Goal: Navigation & Orientation: Understand site structure

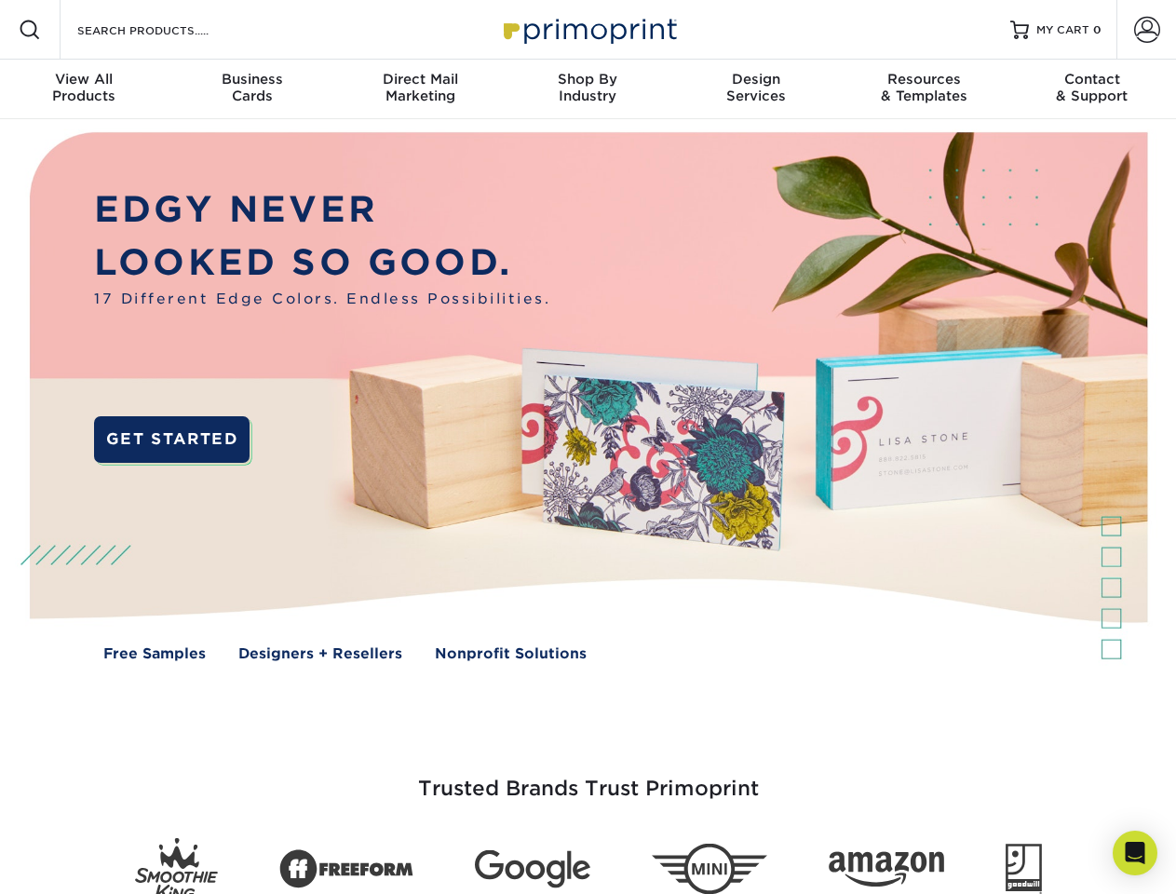
click at [588, 447] on img at bounding box center [588, 410] width 1164 height 582
click at [30, 30] on span at bounding box center [30, 30] width 22 height 22
click at [1146, 30] on span at bounding box center [1147, 30] width 26 height 26
click at [84, 89] on div "View All Products" at bounding box center [84, 88] width 168 height 34
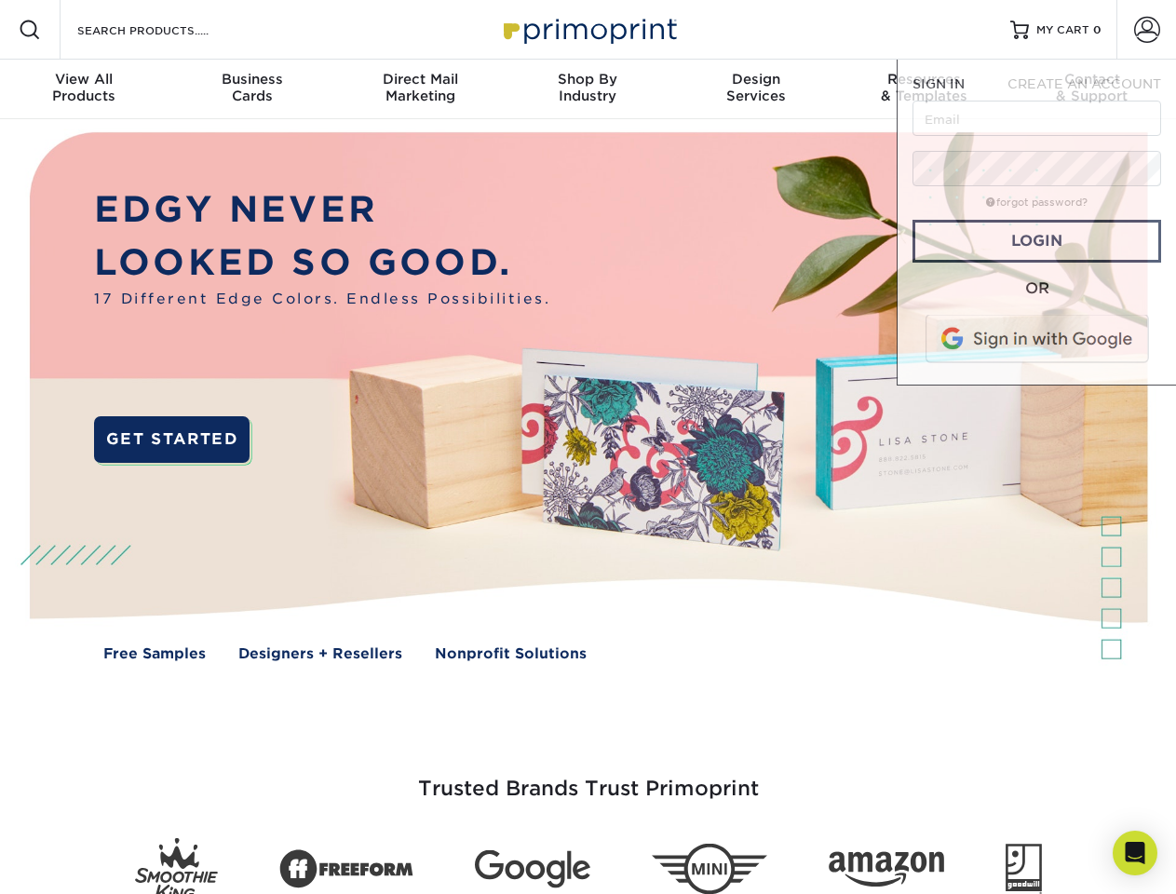
click at [251, 89] on div "Business Cards" at bounding box center [252, 88] width 168 height 34
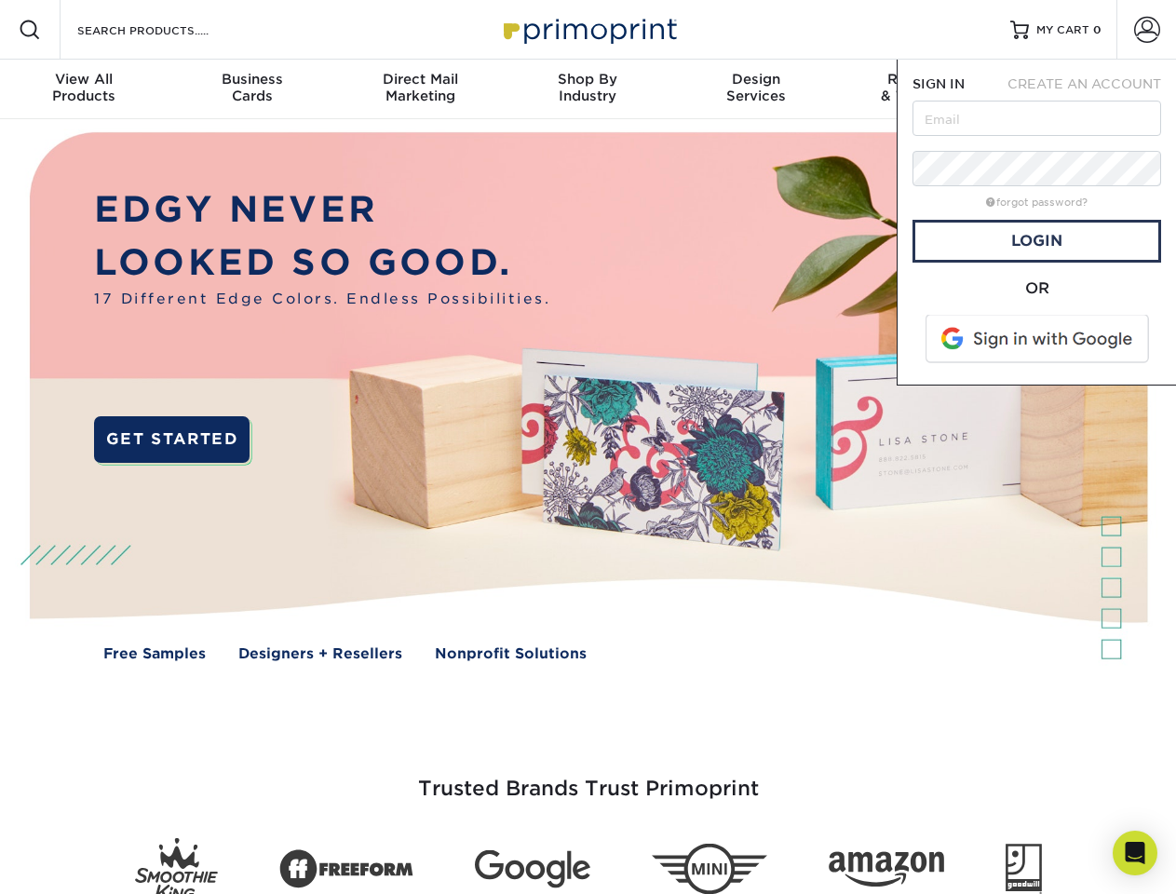
click at [420, 89] on div "Direct Mail Marketing" at bounding box center [420, 88] width 168 height 34
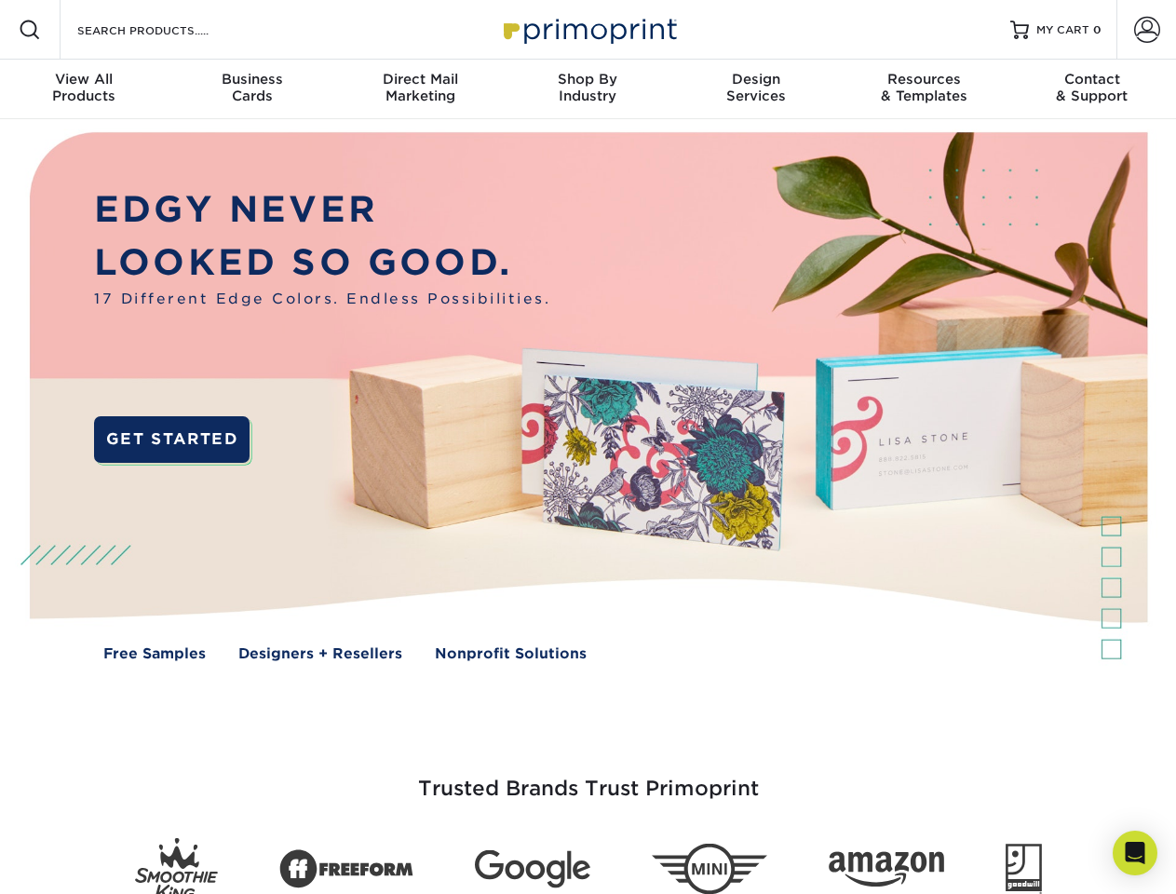
click at [588, 89] on div "Shop By Industry" at bounding box center [588, 88] width 168 height 34
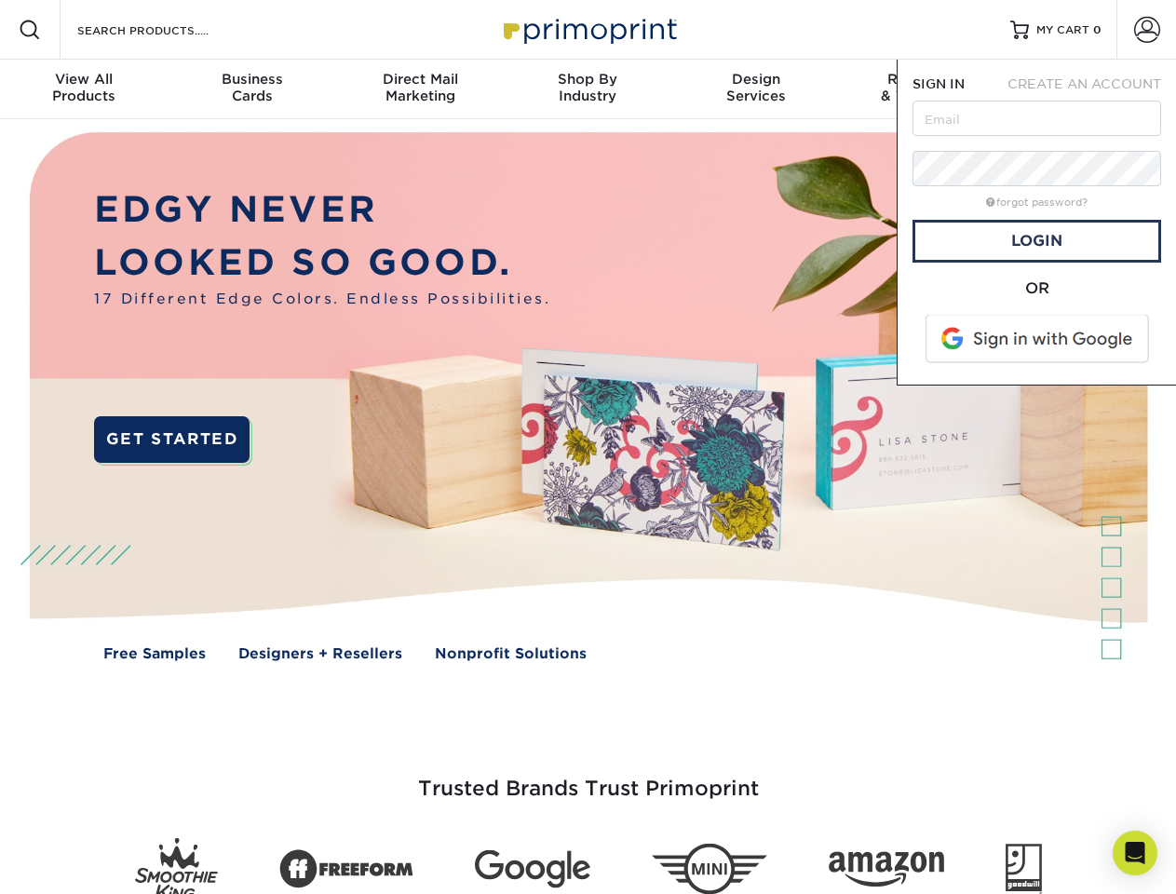
click at [756, 89] on div "Design Services" at bounding box center [756, 88] width 168 height 34
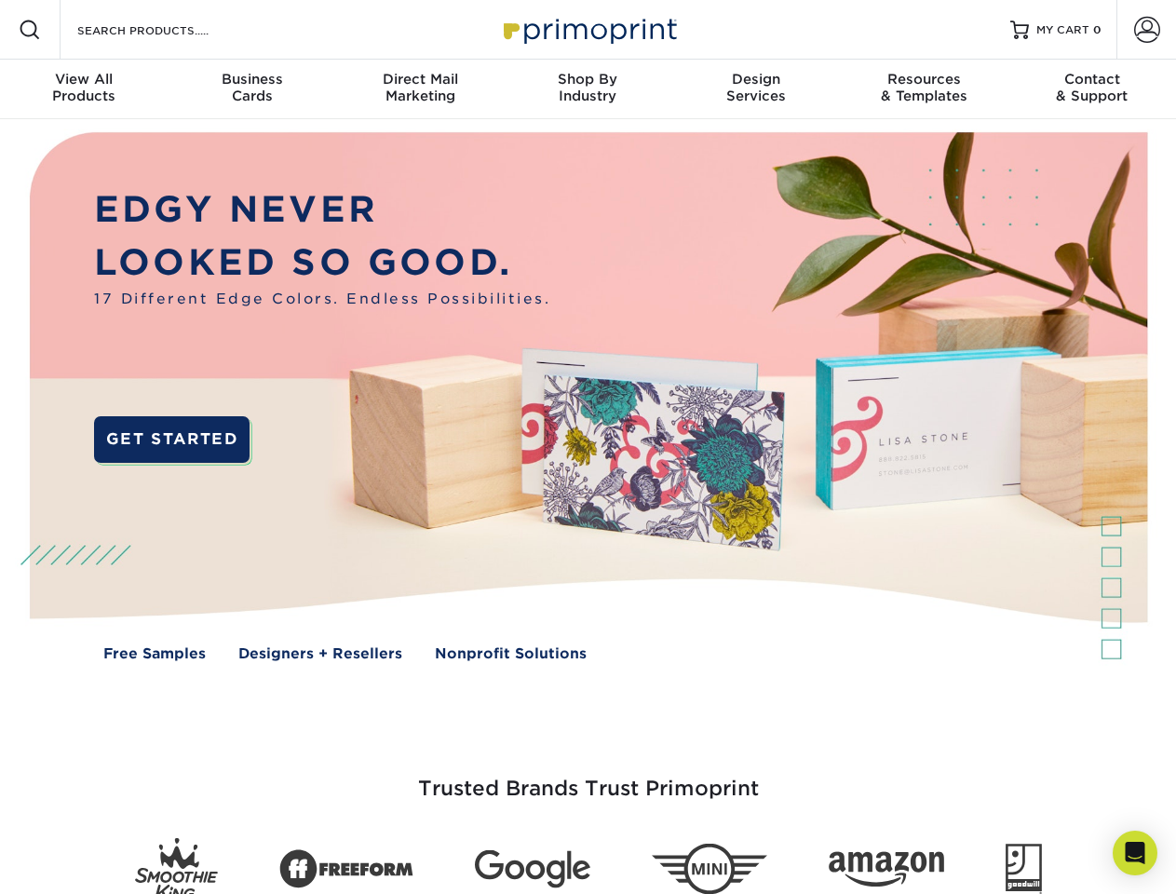
click at [924, 89] on span "SIGN IN" at bounding box center [939, 83] width 52 height 15
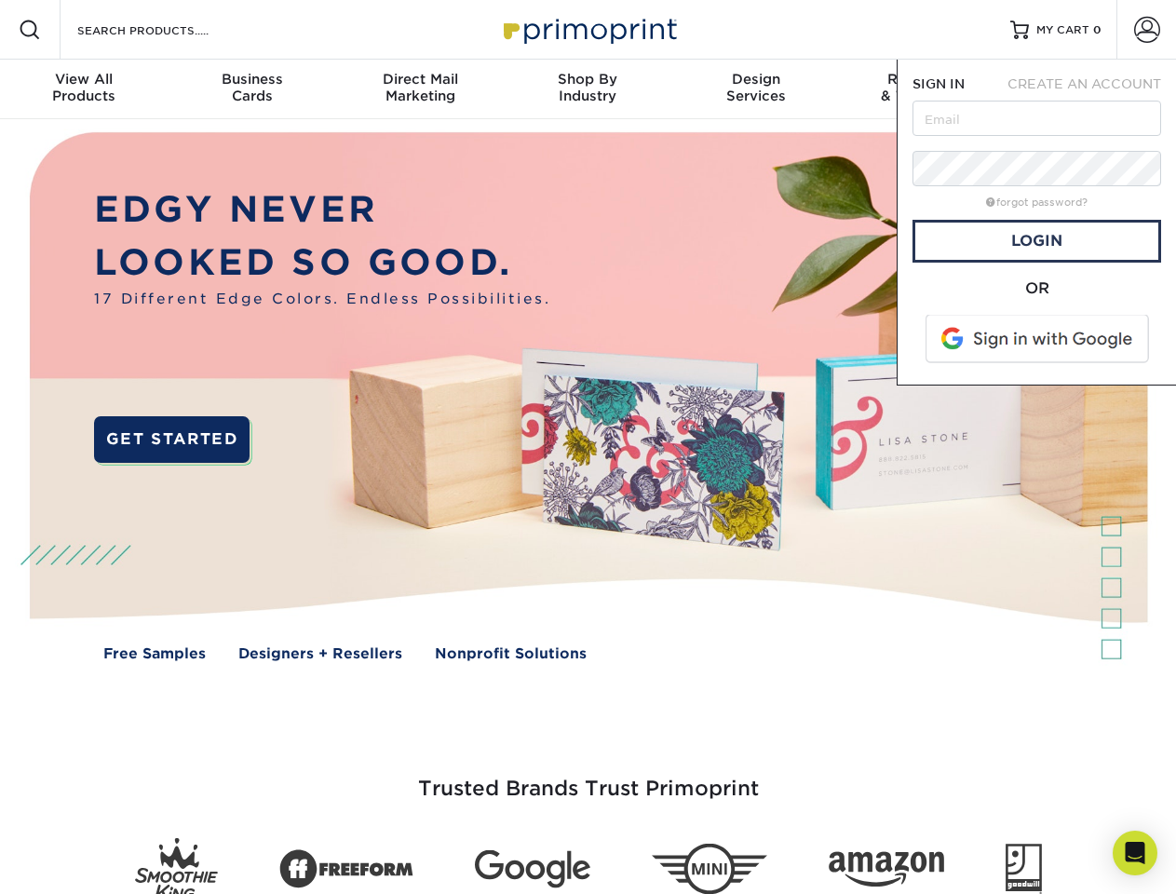
click at [1092, 89] on div "Contact & Support" at bounding box center [1093, 88] width 168 height 34
